Goal: Task Accomplishment & Management: Manage account settings

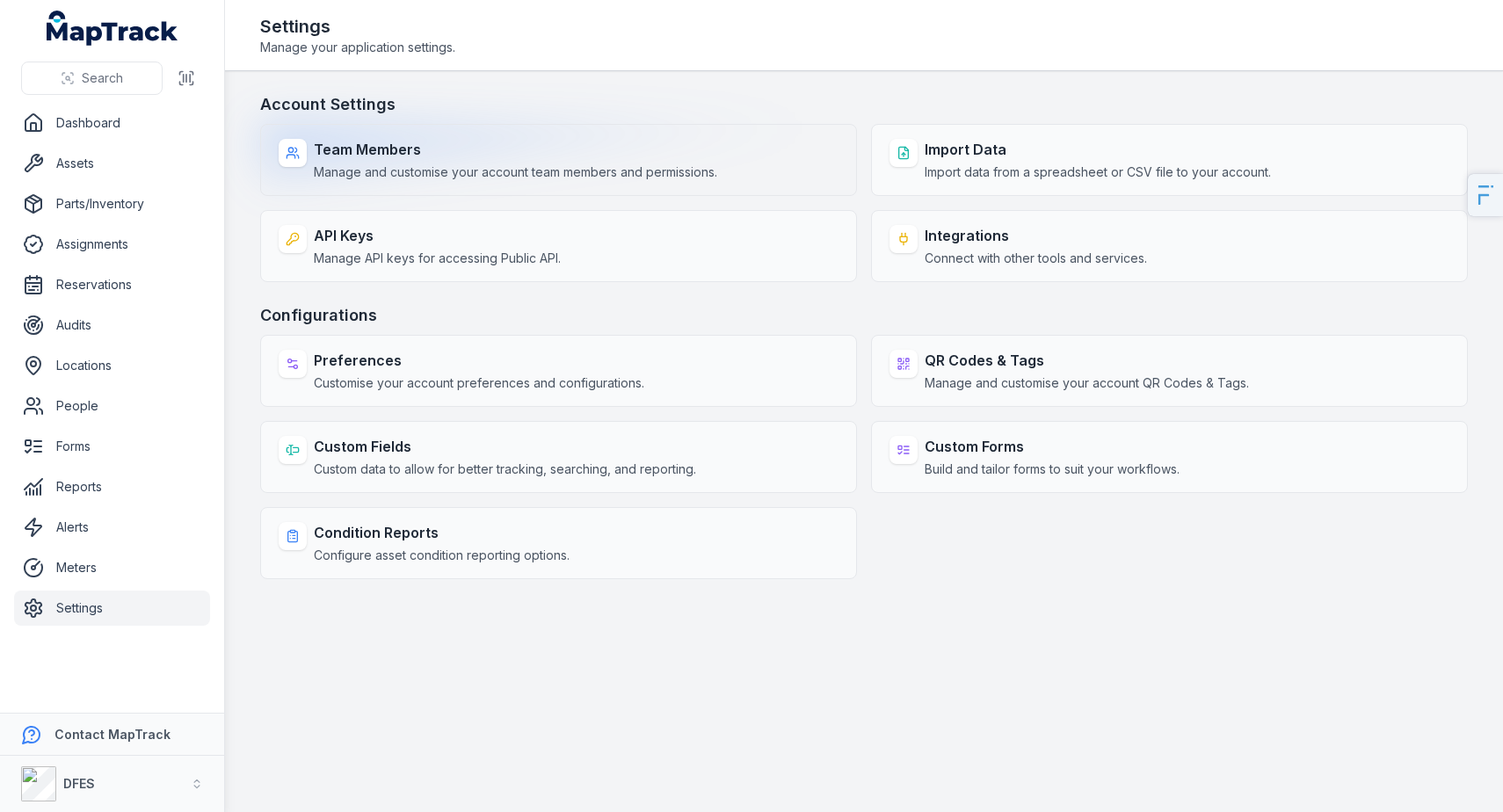
click at [505, 146] on strong "Team Members" at bounding box center [515, 148] width 404 height 21
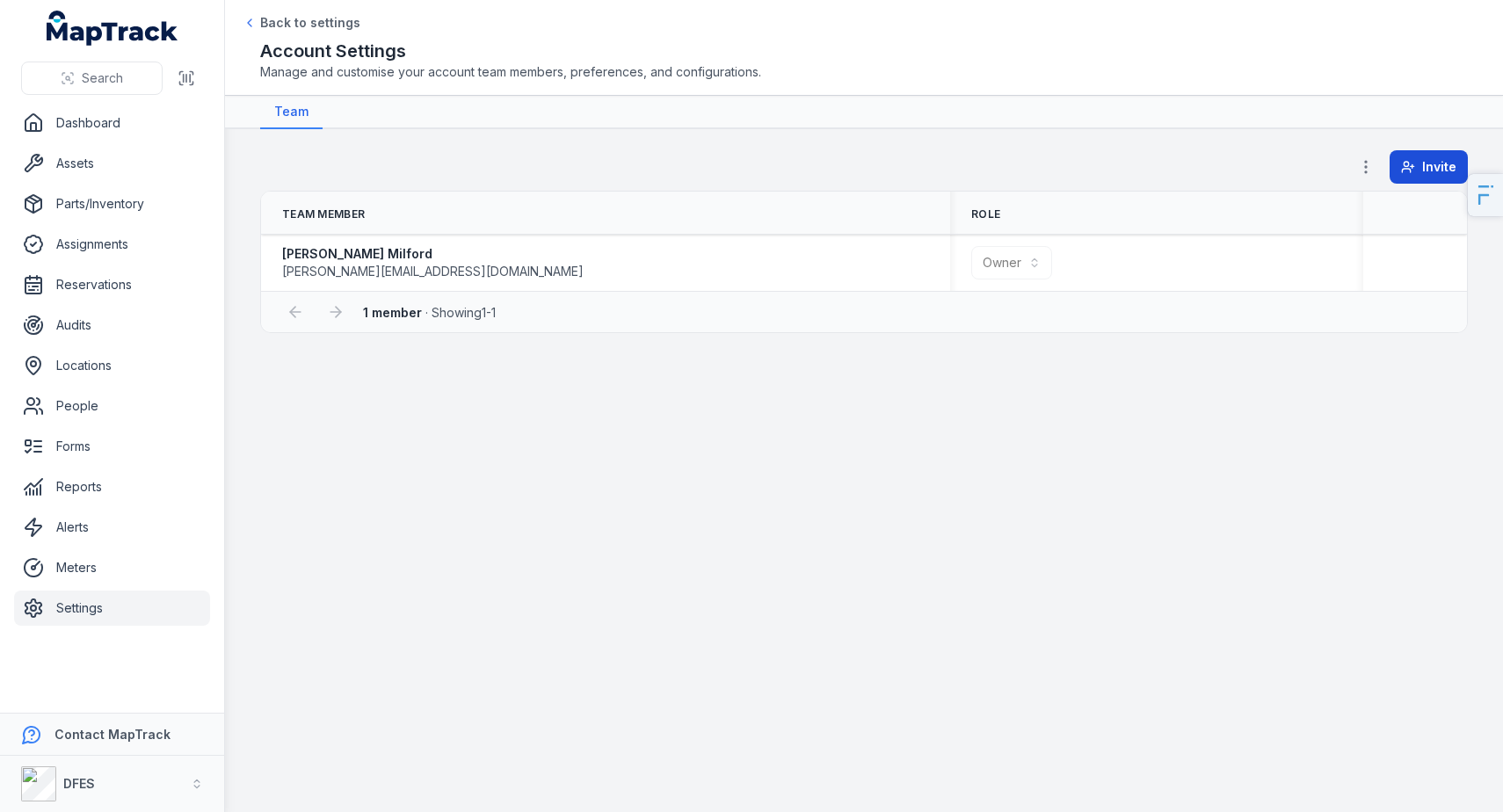
click at [1420, 161] on button "Invite" at bounding box center [1428, 167] width 79 height 33
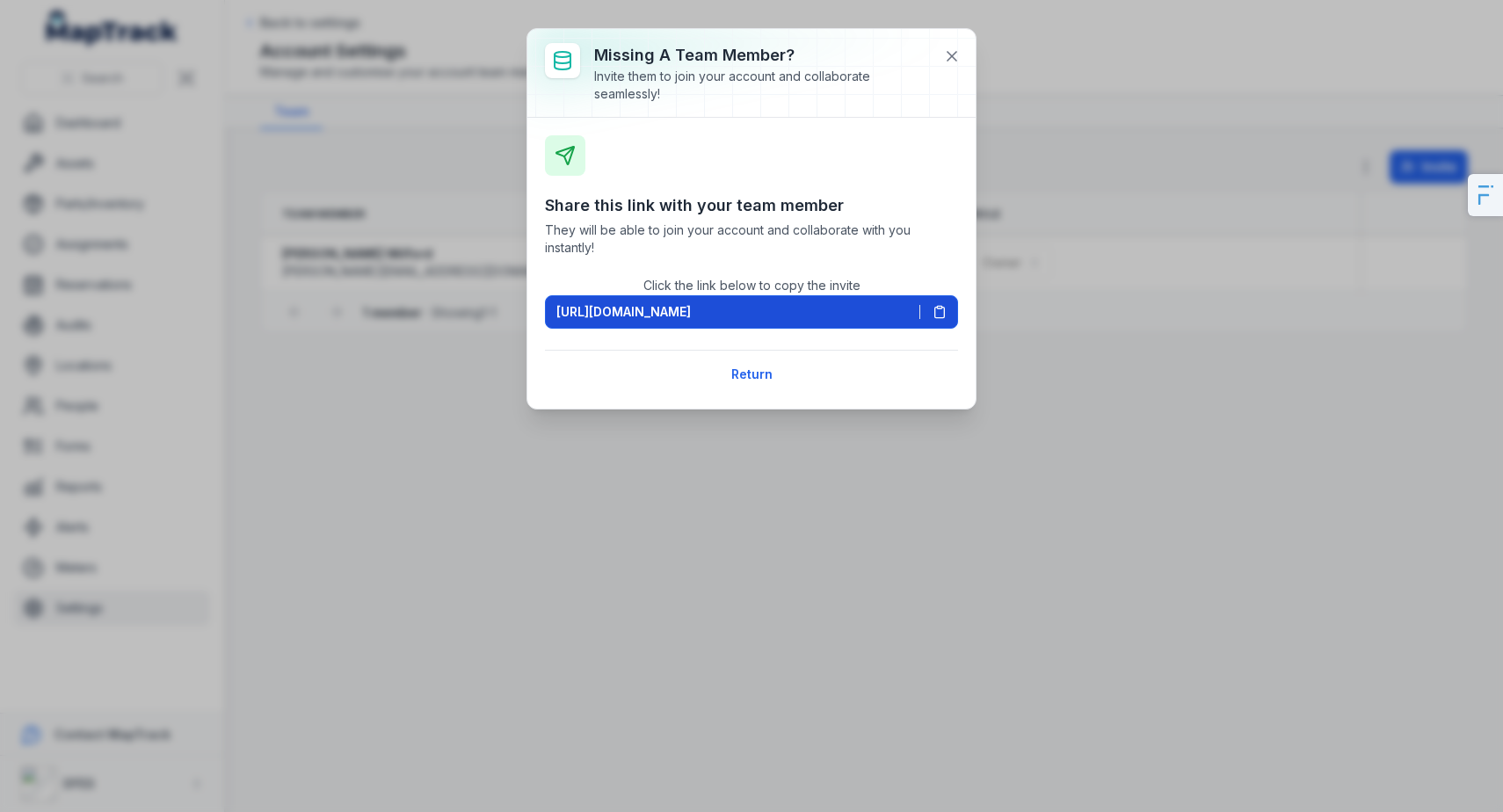
click at [852, 300] on button "[URL][DOMAIN_NAME]" at bounding box center [752, 312] width 413 height 33
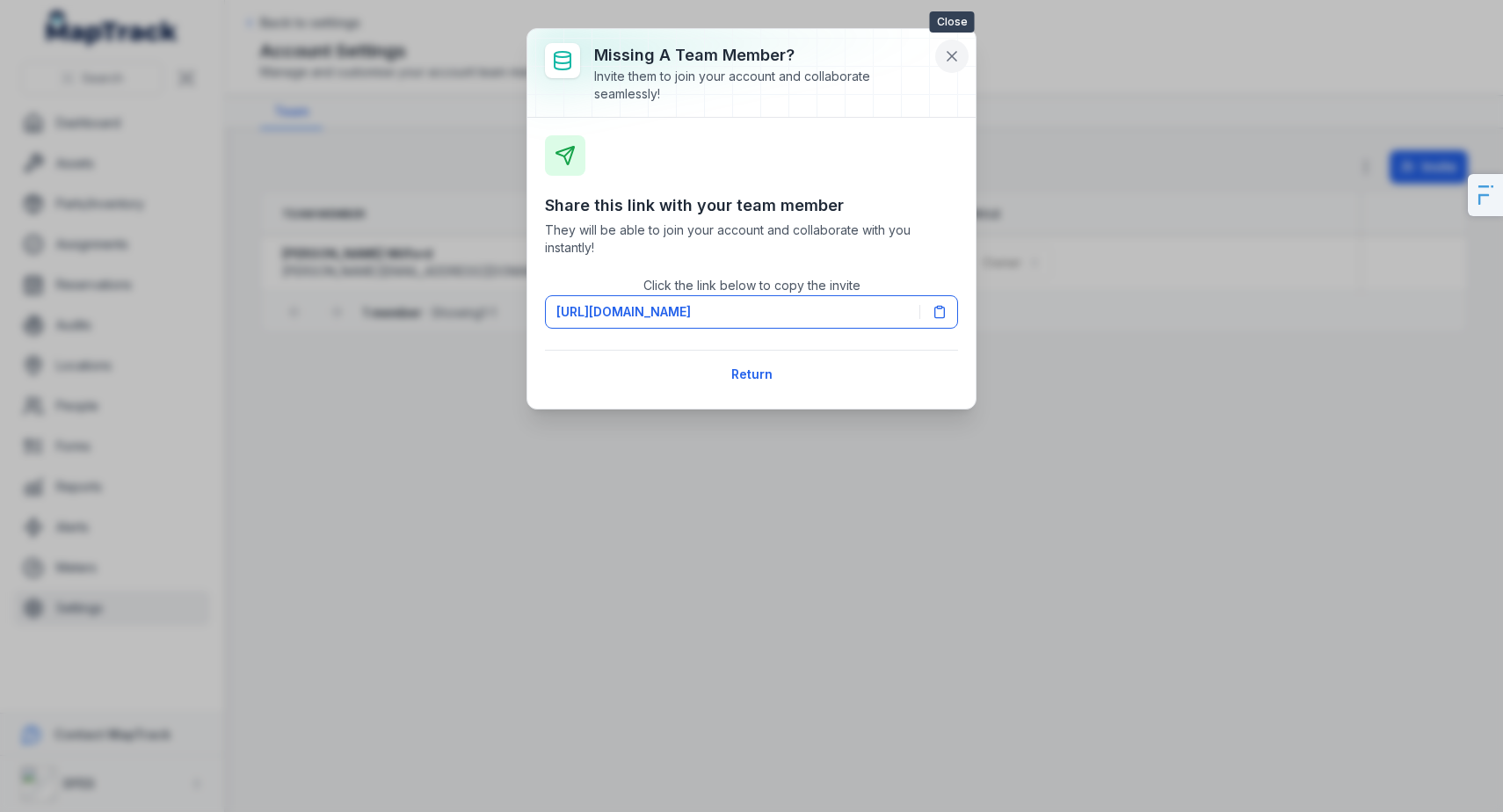
click at [954, 55] on icon at bounding box center [952, 56] width 18 height 18
